Goal: Task Accomplishment & Management: Complete application form

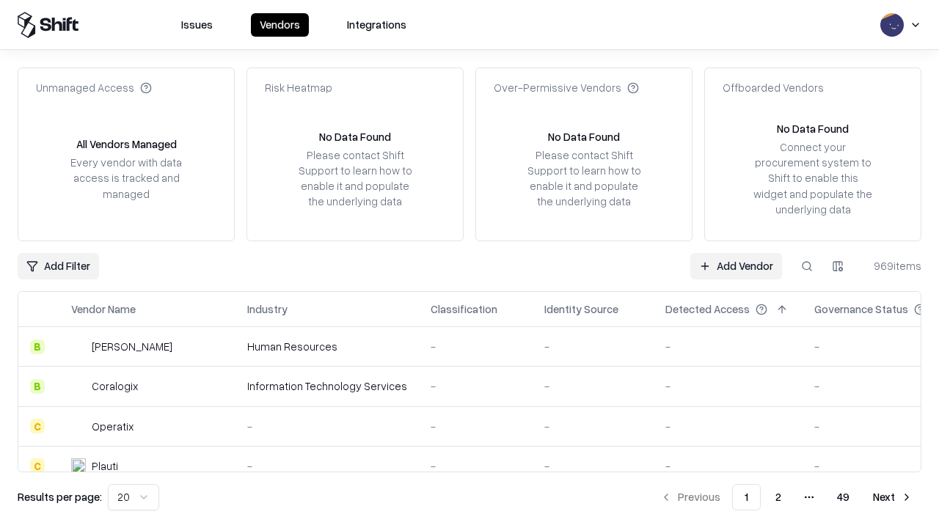
click at [736, 265] on link "Add Vendor" at bounding box center [736, 266] width 92 height 26
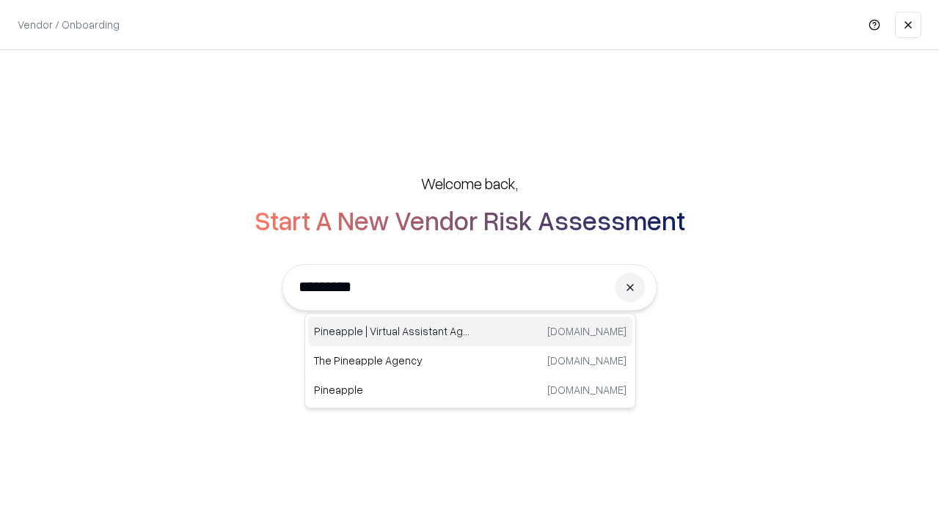
click at [470, 331] on div "Pineapple | Virtual Assistant Agency [DOMAIN_NAME]" at bounding box center [470, 331] width 324 height 29
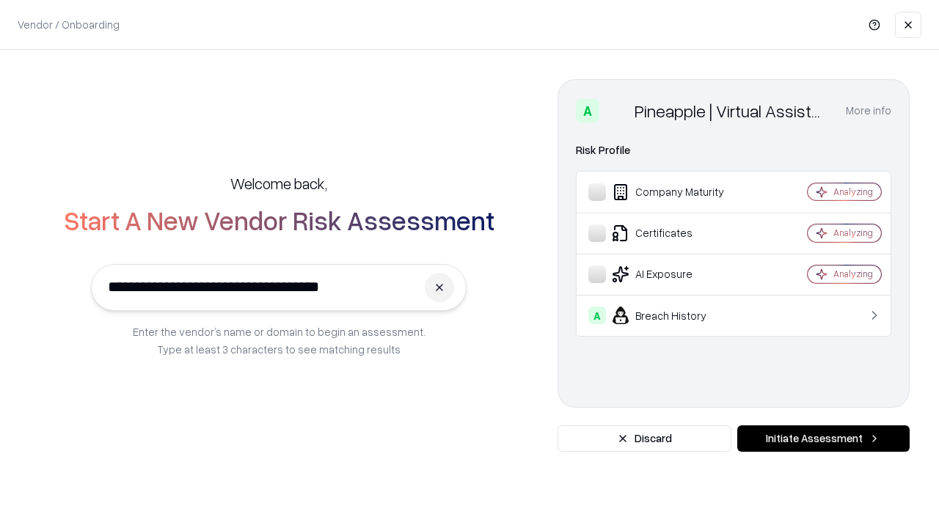
type input "**********"
click at [823, 439] on button "Initiate Assessment" at bounding box center [823, 438] width 172 height 26
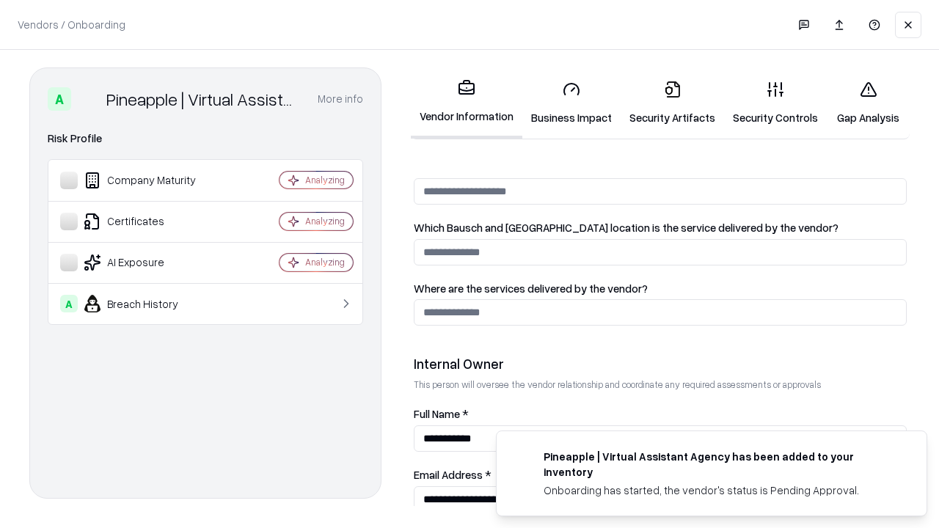
scroll to position [760, 0]
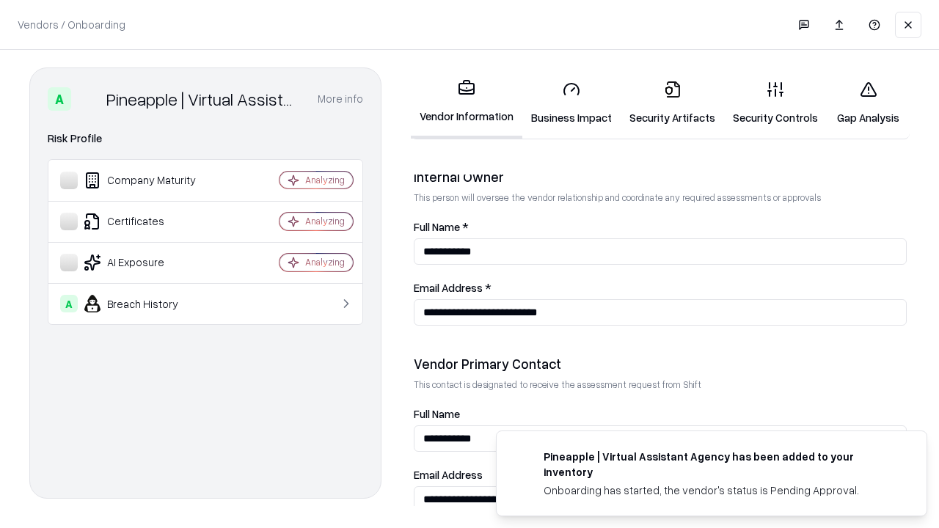
click at [571, 103] on link "Business Impact" at bounding box center [571, 103] width 98 height 68
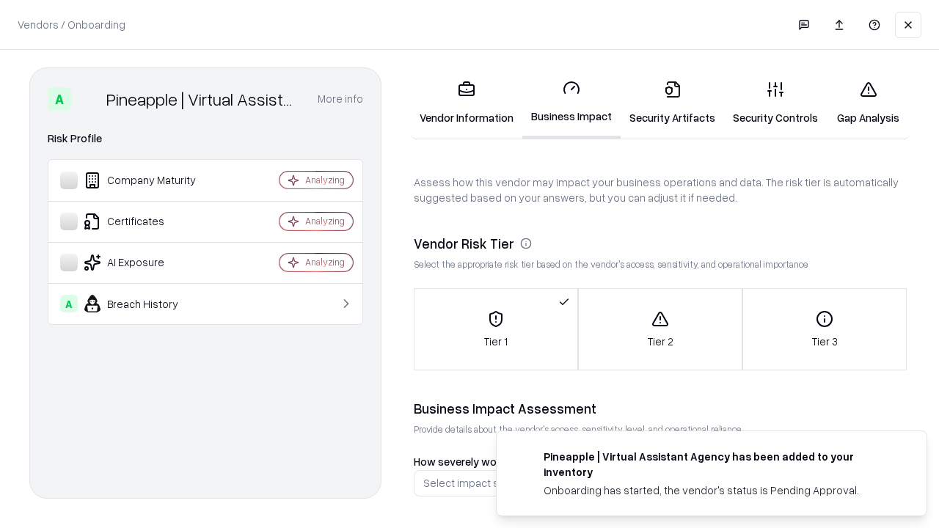
click at [672, 103] on link "Security Artifacts" at bounding box center [671, 103] width 103 height 68
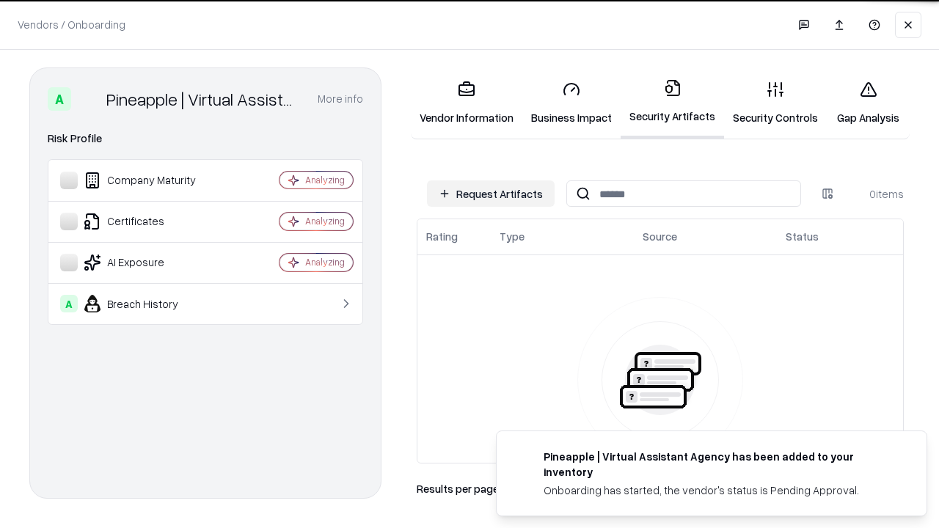
click at [491, 194] on button "Request Artifacts" at bounding box center [491, 193] width 128 height 26
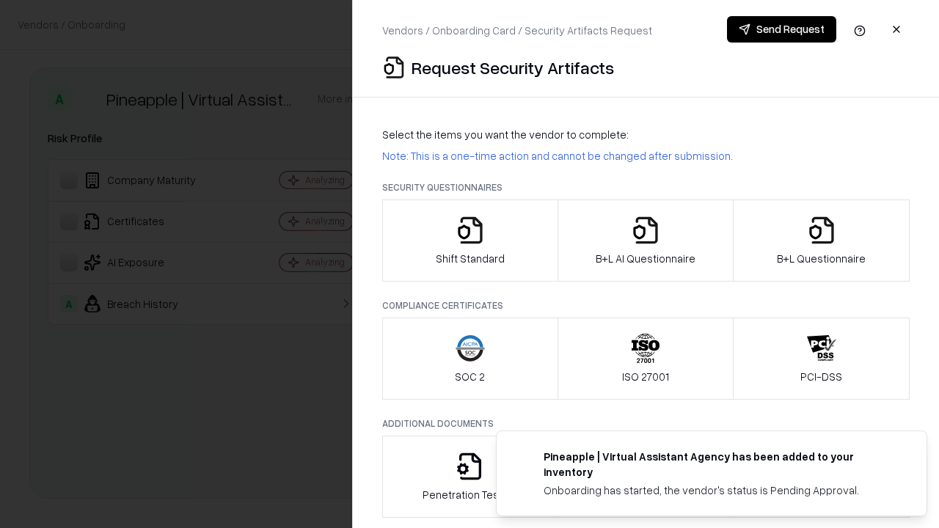
click at [469, 241] on icon "button" at bounding box center [469, 230] width 29 height 29
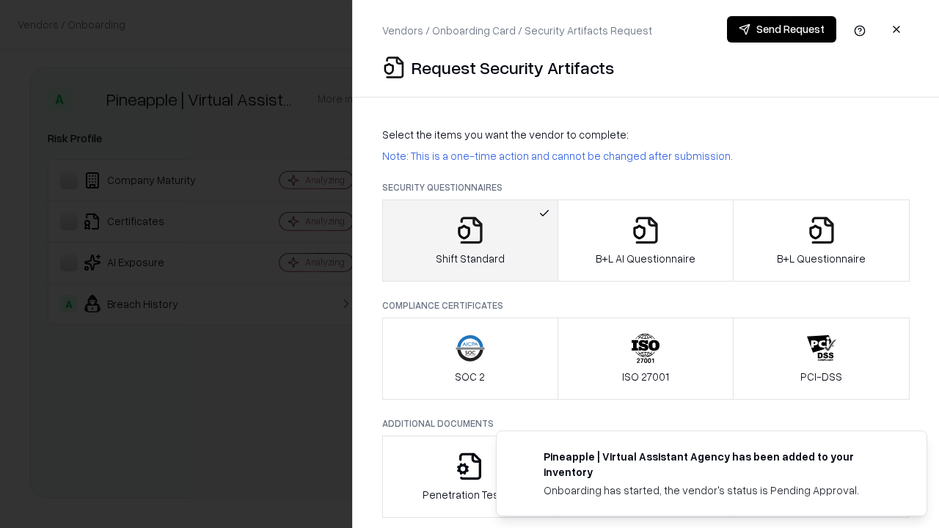
click at [781, 29] on button "Send Request" at bounding box center [781, 29] width 109 height 26
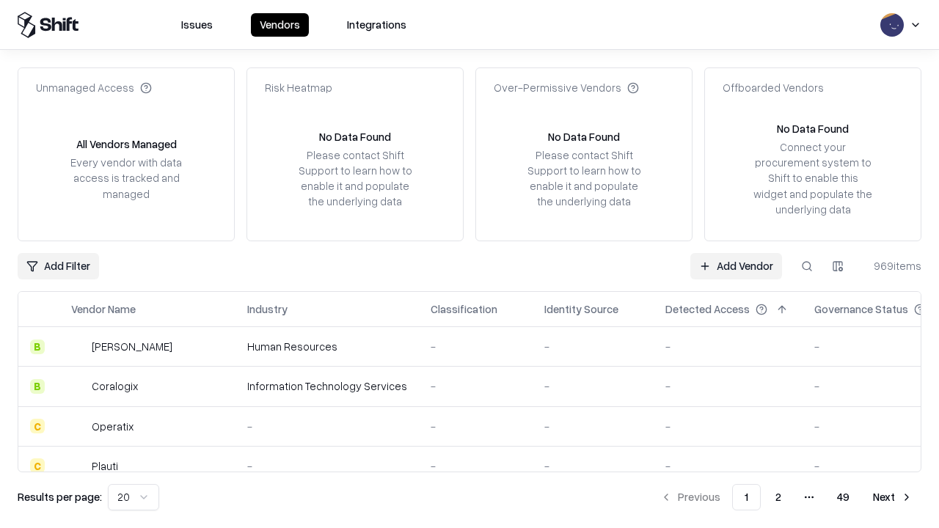
click at [807, 265] on button at bounding box center [806, 266] width 26 height 26
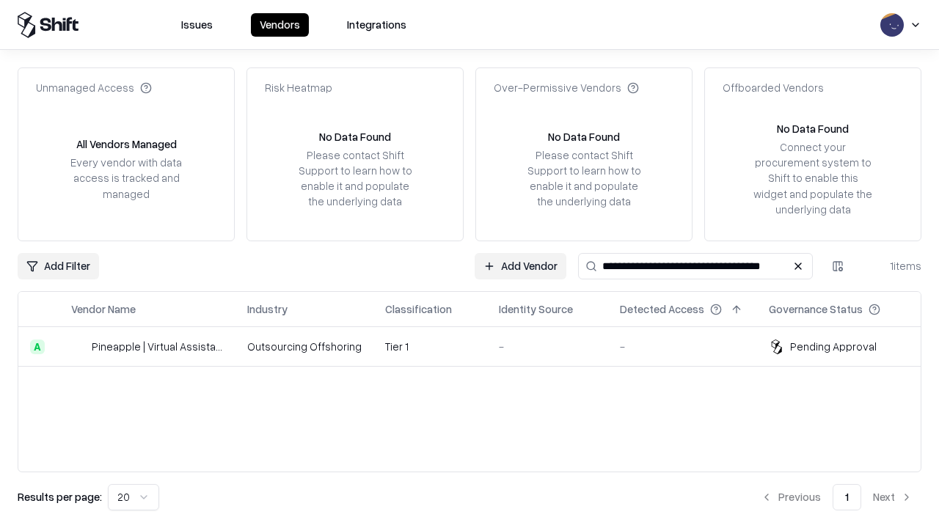
type input "**********"
click at [478, 346] on td "Tier 1" at bounding box center [430, 347] width 114 height 40
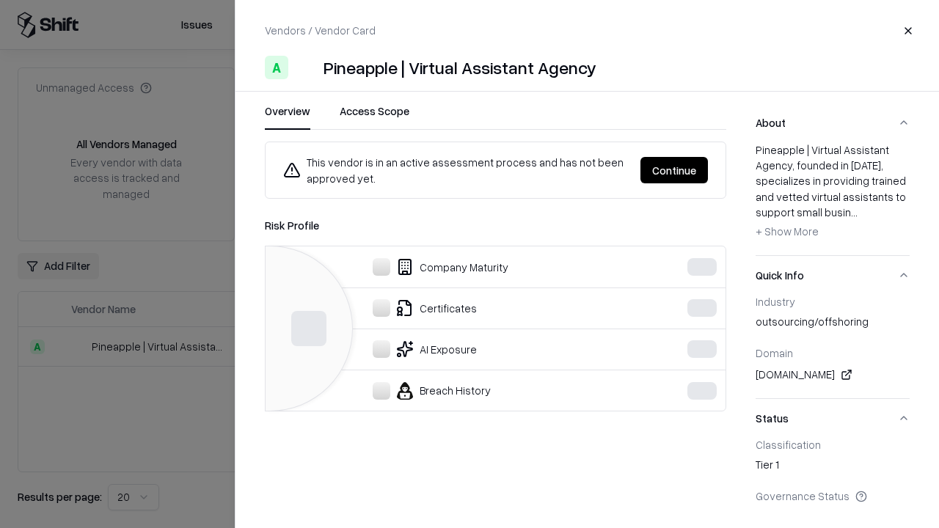
click at [674, 170] on button "Continue" at bounding box center [673, 170] width 67 height 26
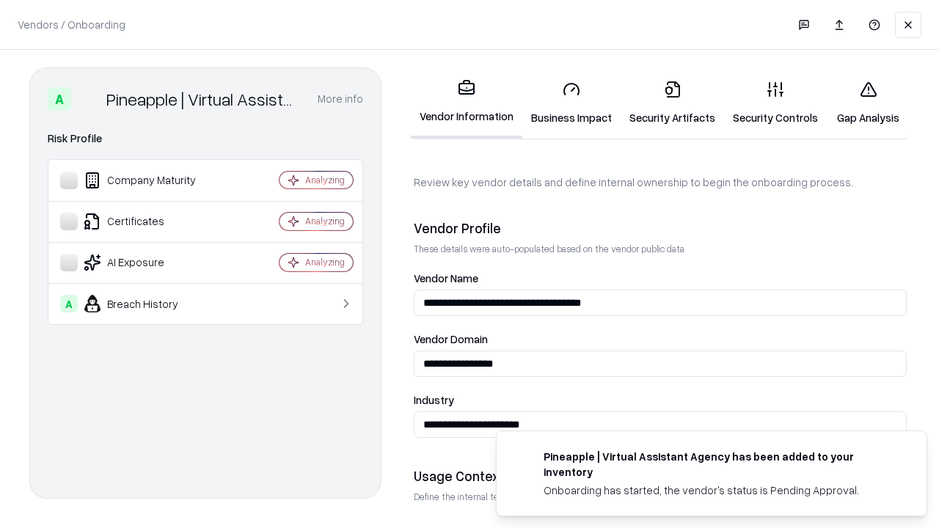
click at [672, 103] on link "Security Artifacts" at bounding box center [671, 103] width 103 height 68
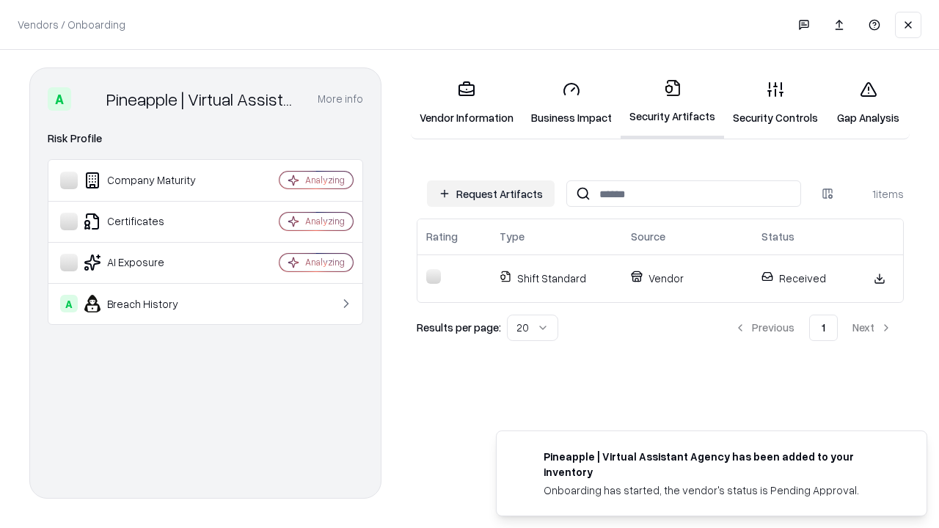
click at [868, 103] on link "Gap Analysis" at bounding box center [867, 103] width 83 height 68
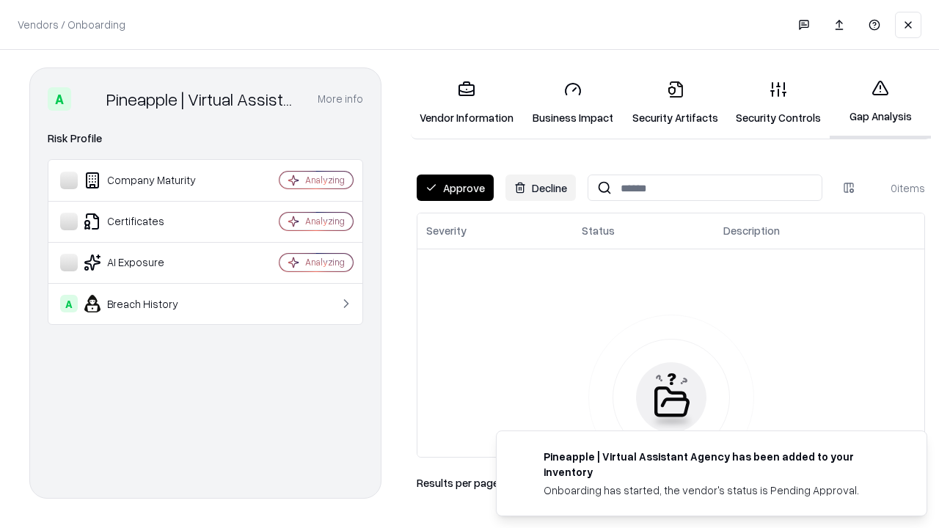
click at [455, 188] on button "Approve" at bounding box center [455, 188] width 77 height 26
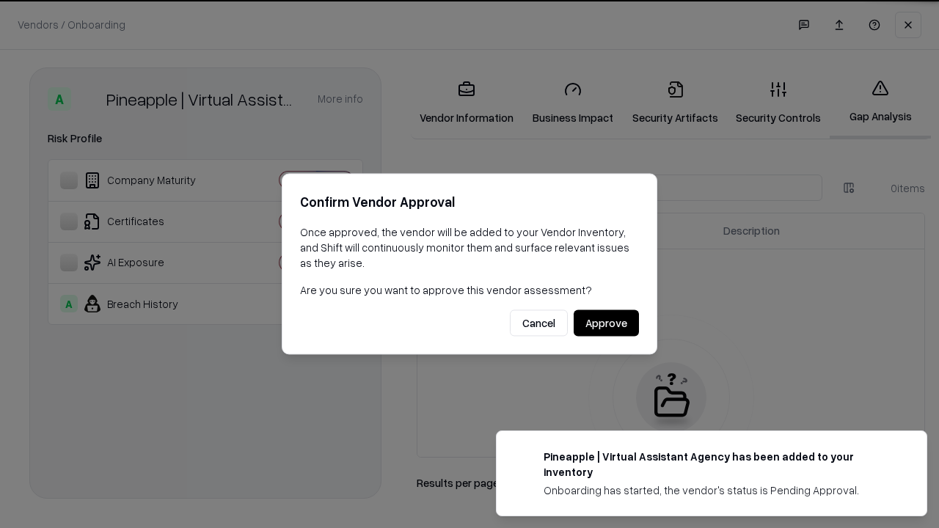
click at [606, 323] on button "Approve" at bounding box center [605, 323] width 65 height 26
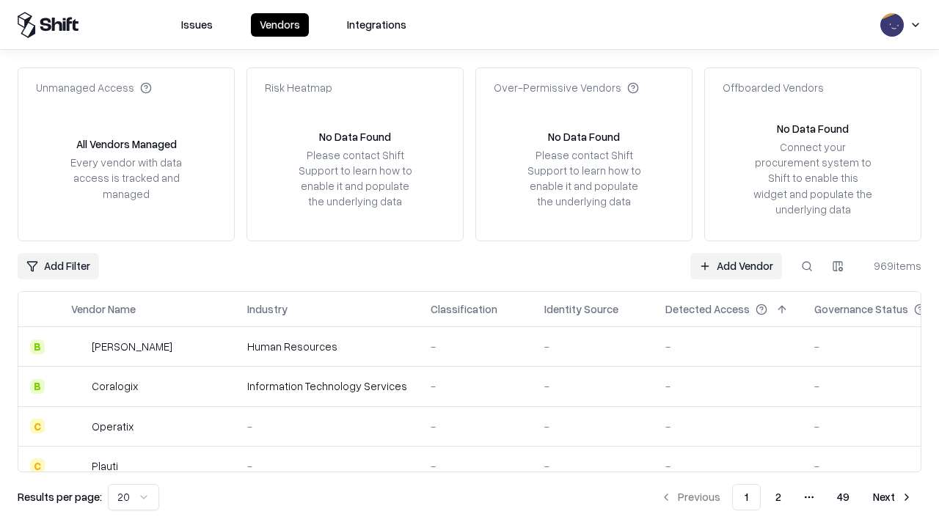
type input "**********"
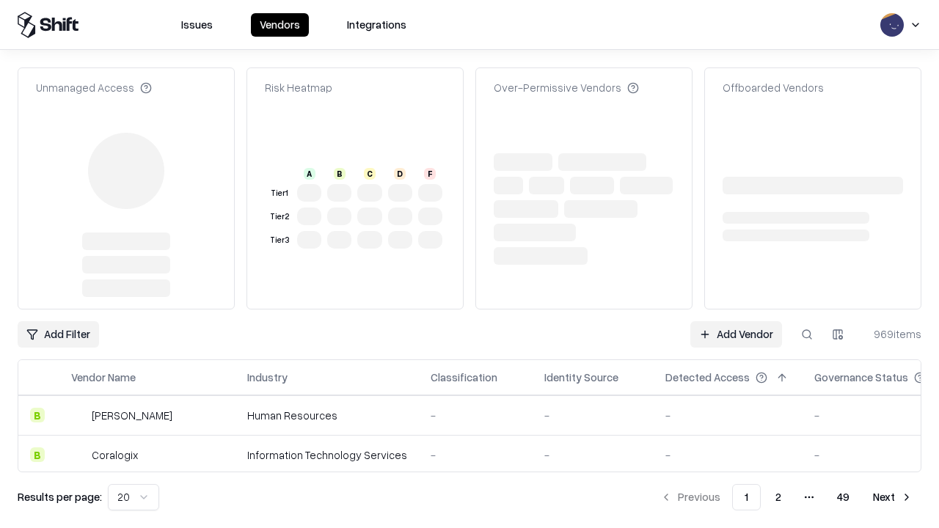
click at [736, 321] on link "Add Vendor" at bounding box center [736, 334] width 92 height 26
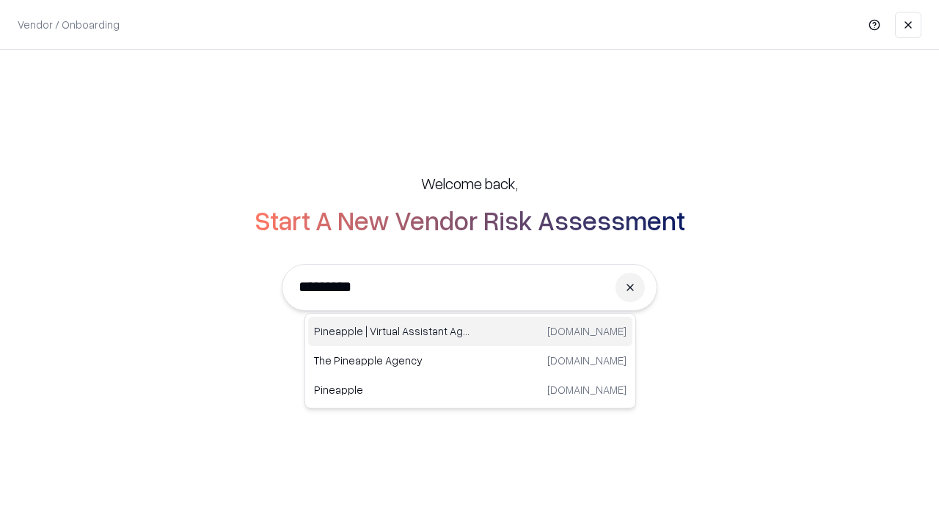
click at [470, 331] on div "Pineapple | Virtual Assistant Agency [DOMAIN_NAME]" at bounding box center [470, 331] width 324 height 29
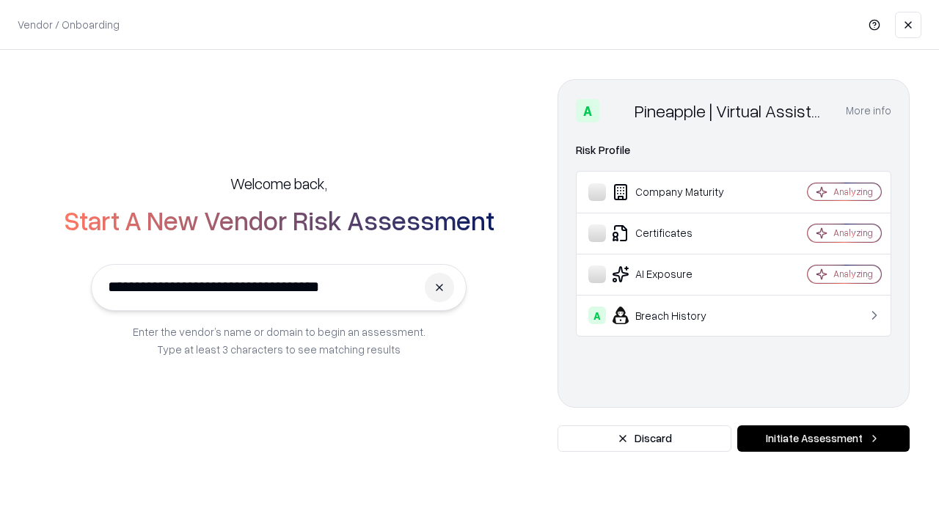
type input "**********"
click at [823, 439] on button "Initiate Assessment" at bounding box center [823, 438] width 172 height 26
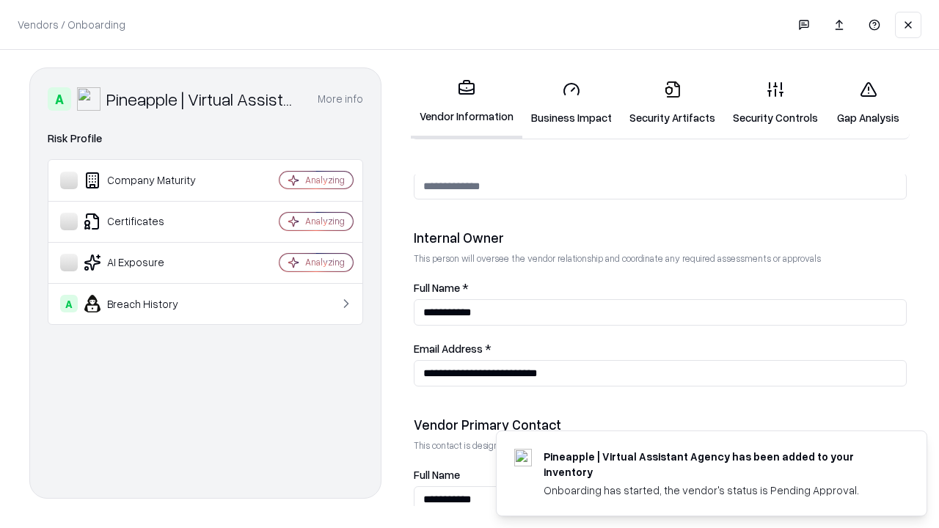
scroll to position [760, 0]
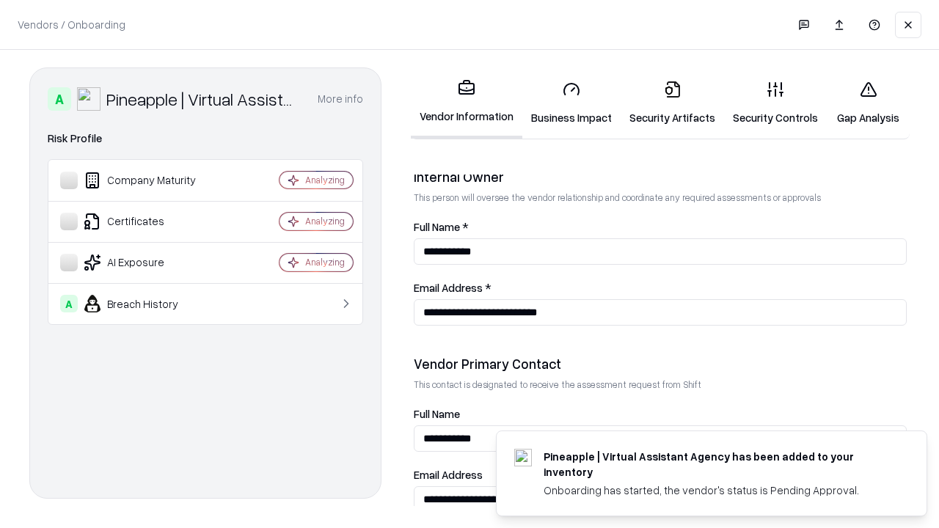
click at [868, 103] on link "Gap Analysis" at bounding box center [867, 103] width 83 height 68
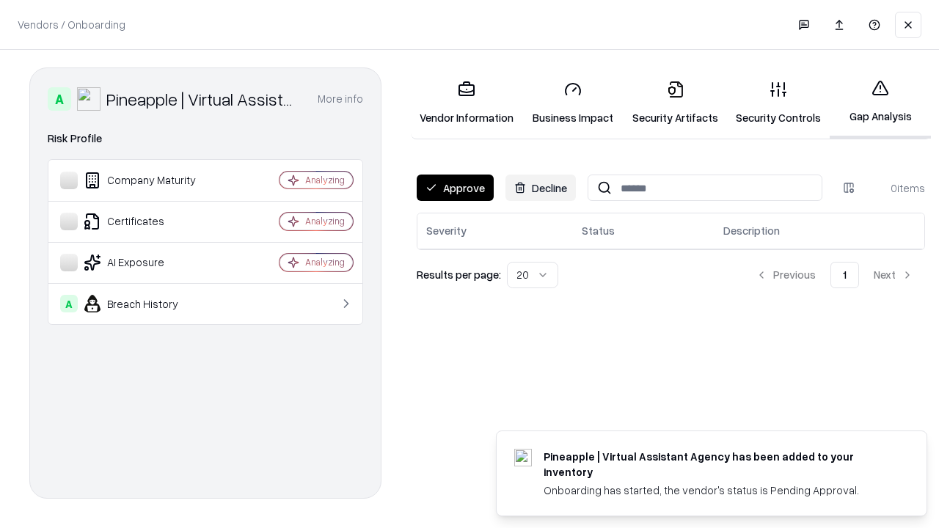
click at [455, 188] on button "Approve" at bounding box center [455, 188] width 77 height 26
